Goal: Find specific page/section

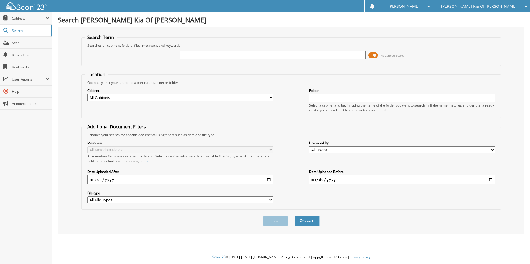
click at [194, 53] on input "text" at bounding box center [273, 55] width 186 height 8
type input "38118"
click at [294, 216] on button "Search" at bounding box center [306, 221] width 25 height 10
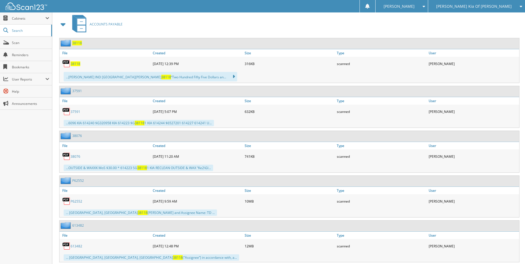
scroll to position [1191, 0]
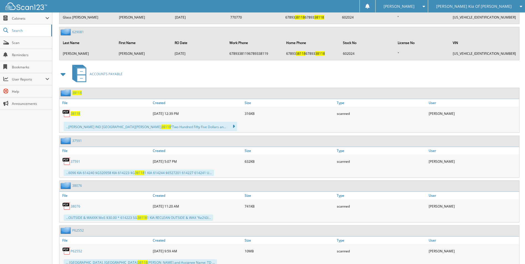
click at [75, 113] on span "38118" at bounding box center [76, 113] width 10 height 5
